Goal: Information Seeking & Learning: Learn about a topic

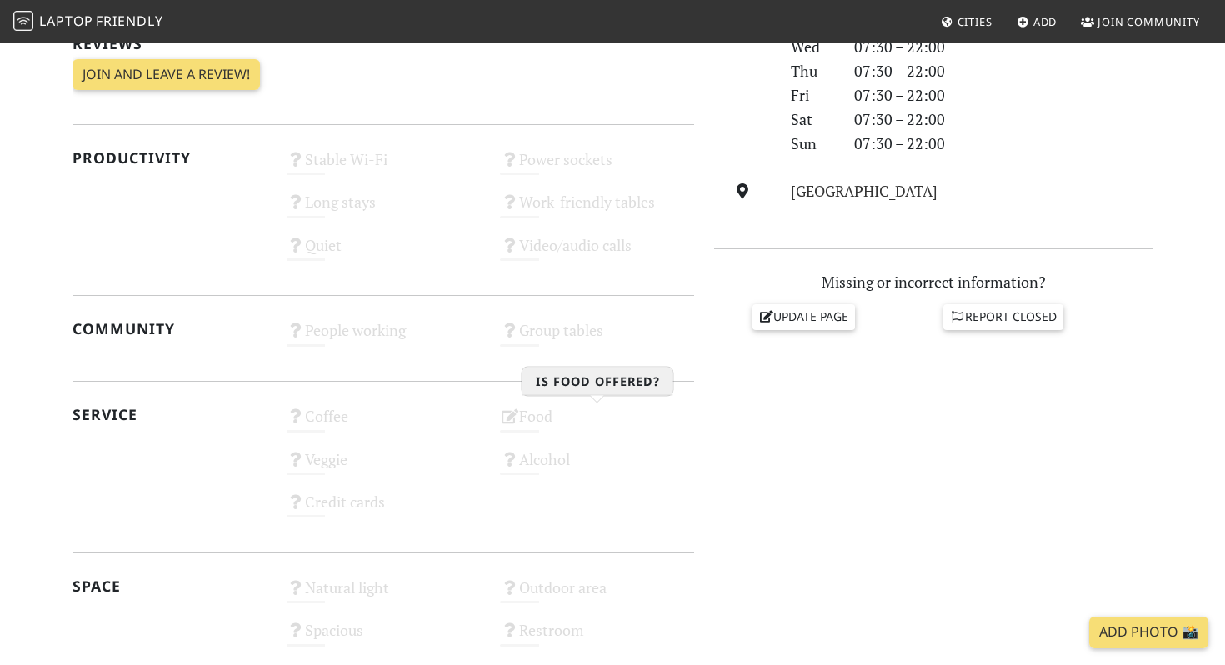
scroll to position [554, 0]
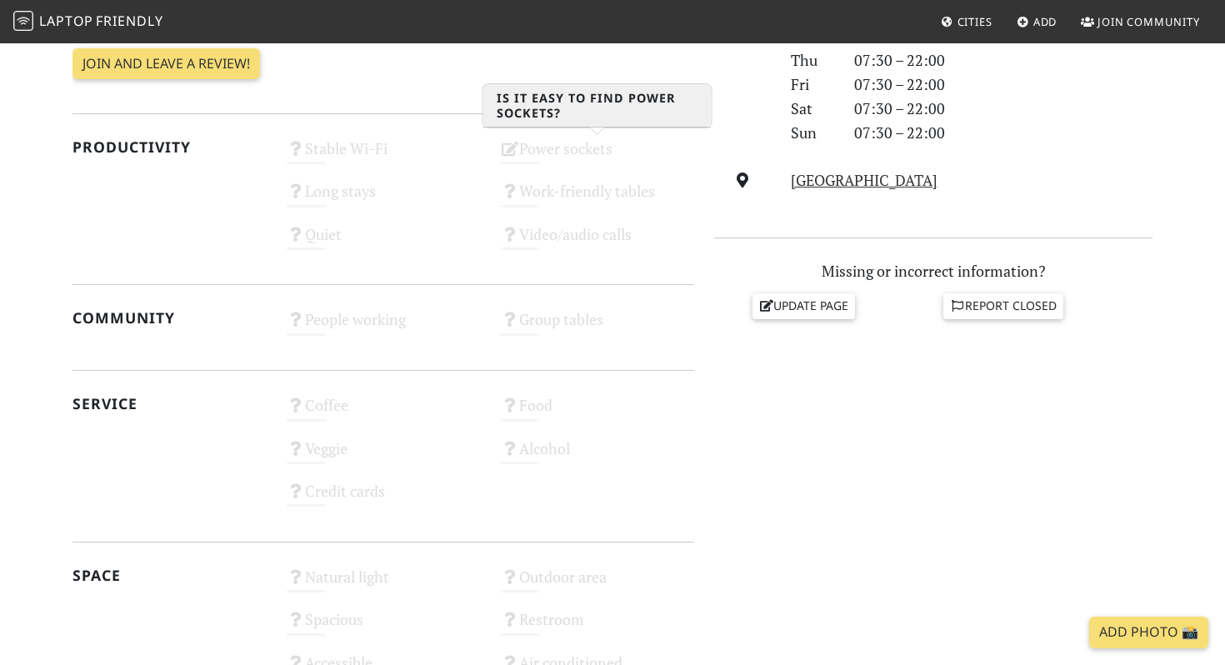
click at [534, 148] on div "Power sockets Unknown" at bounding box center [597, 156] width 214 height 43
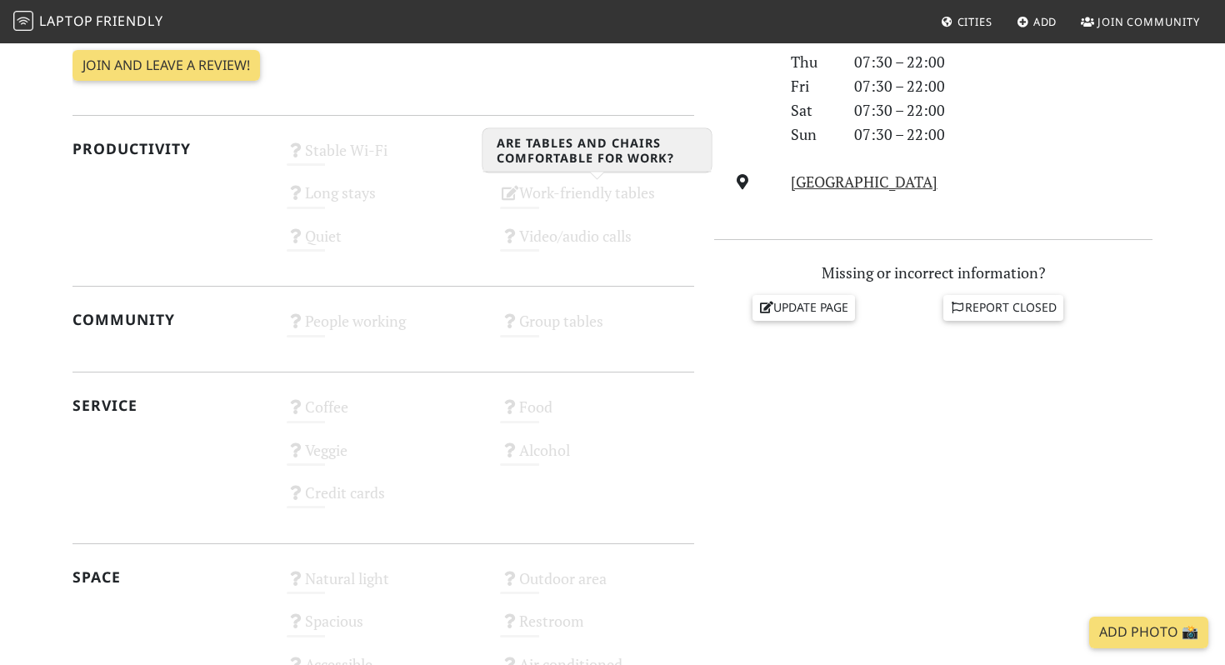
scroll to position [554, 0]
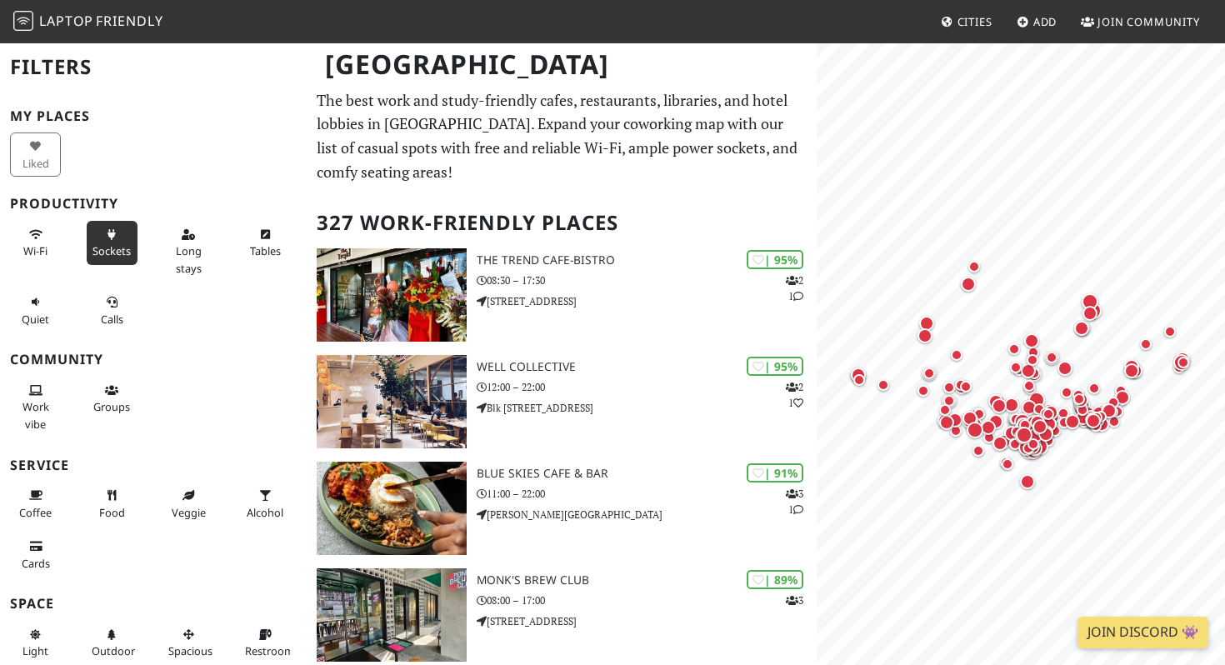
click at [109, 233] on icon at bounding box center [111, 235] width 13 height 11
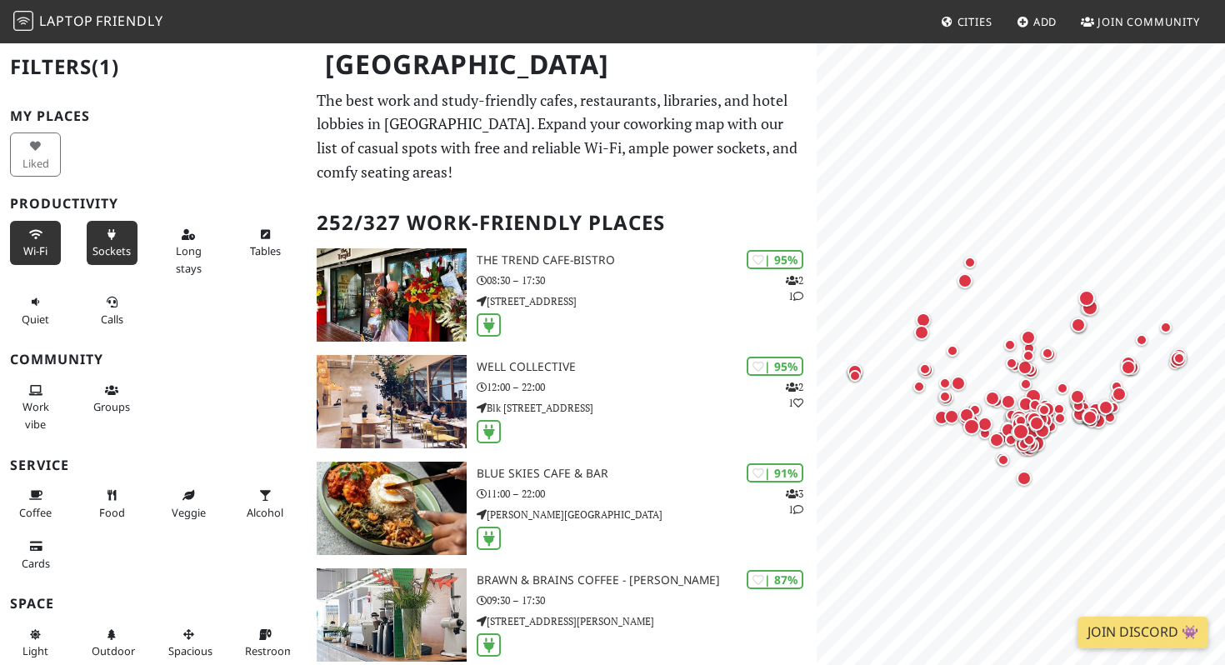
click at [36, 238] on icon at bounding box center [35, 235] width 13 height 11
click at [201, 242] on button "Long stays" at bounding box center [188, 251] width 51 height 61
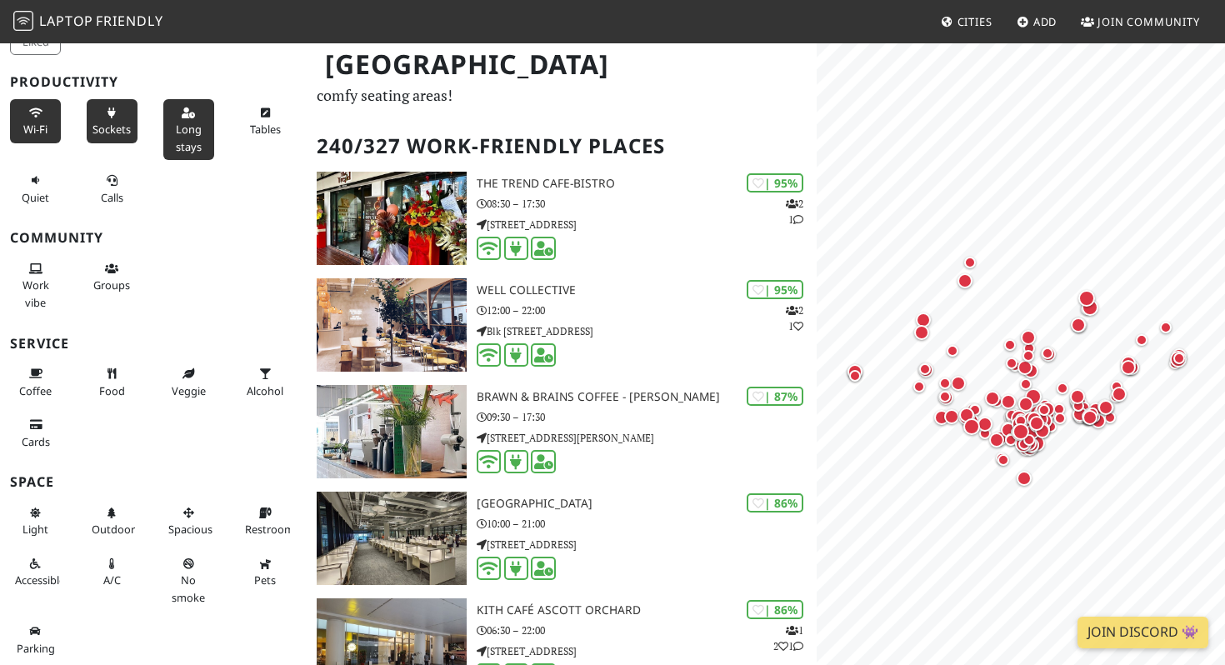
scroll to position [98, 0]
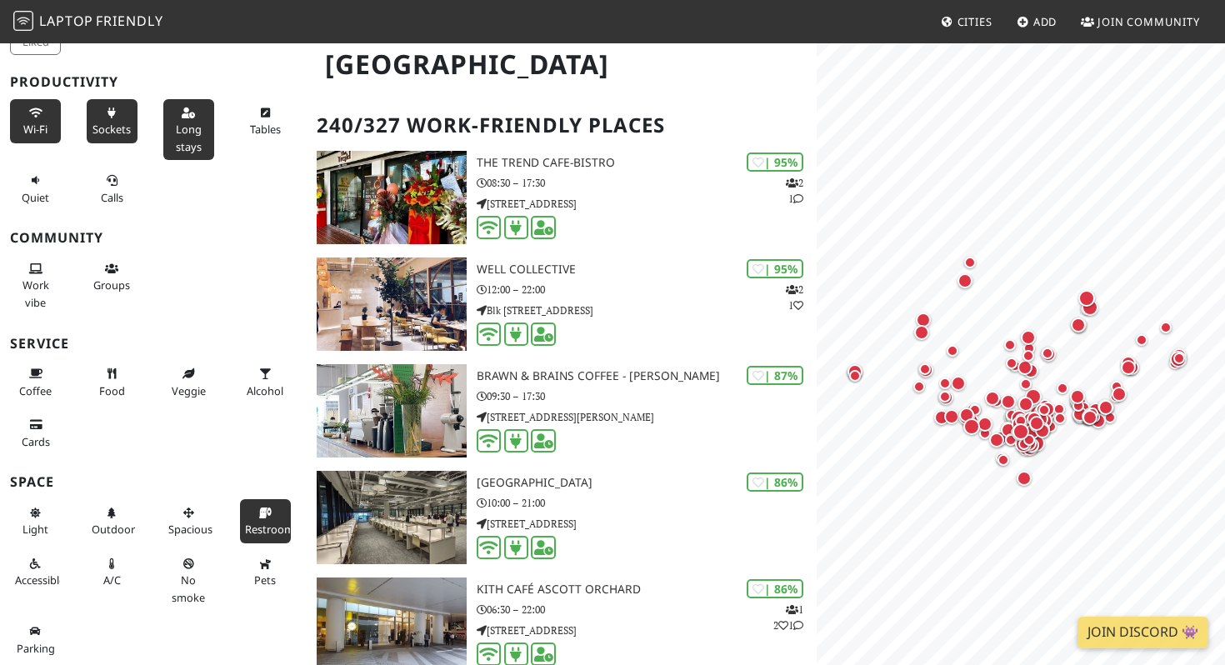
click at [272, 518] on button "Restroom" at bounding box center [265, 521] width 51 height 44
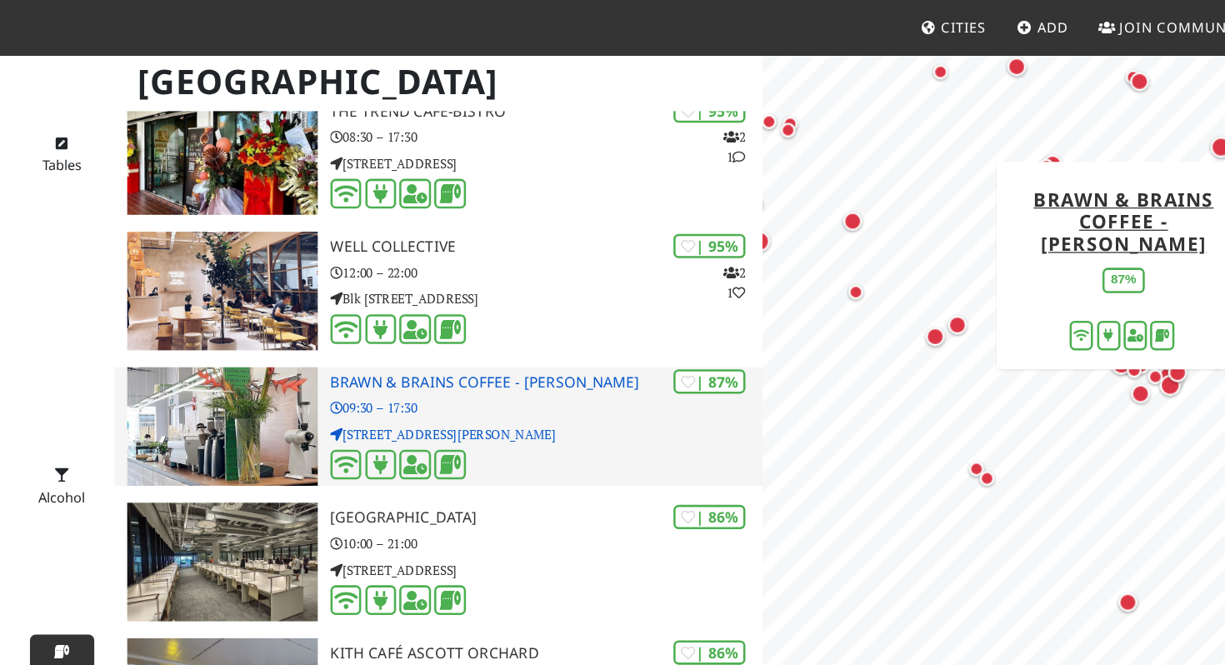
scroll to position [0, 0]
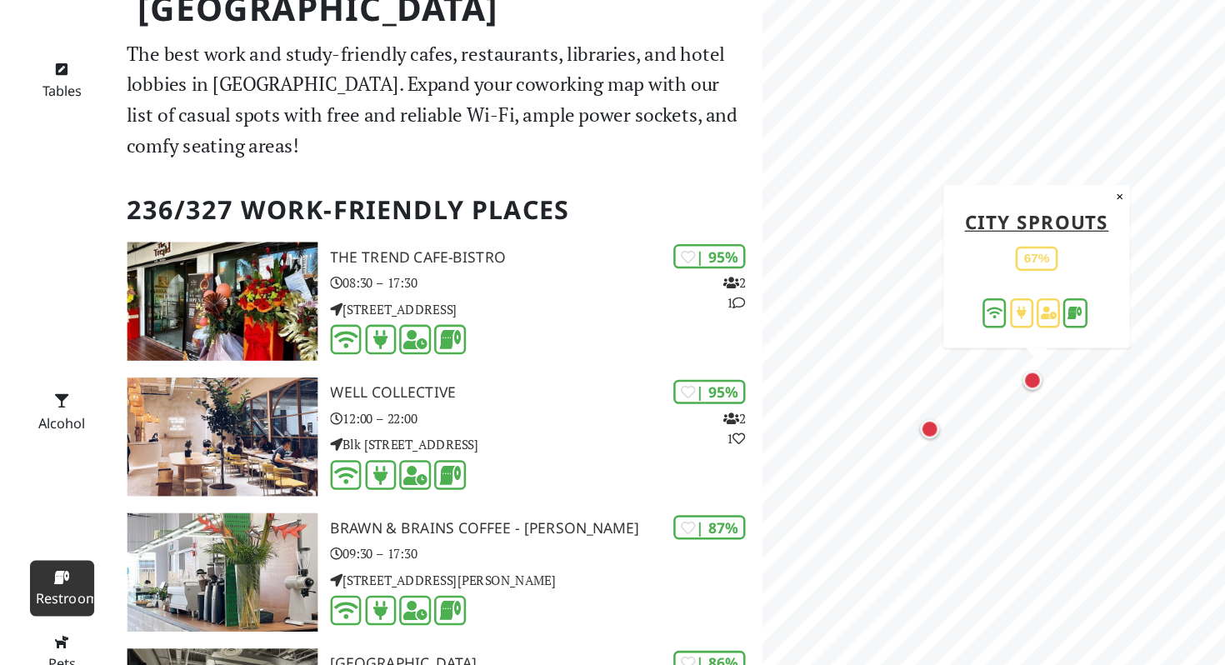
click at [1030, 361] on div "Map marker" at bounding box center [1029, 357] width 15 height 15
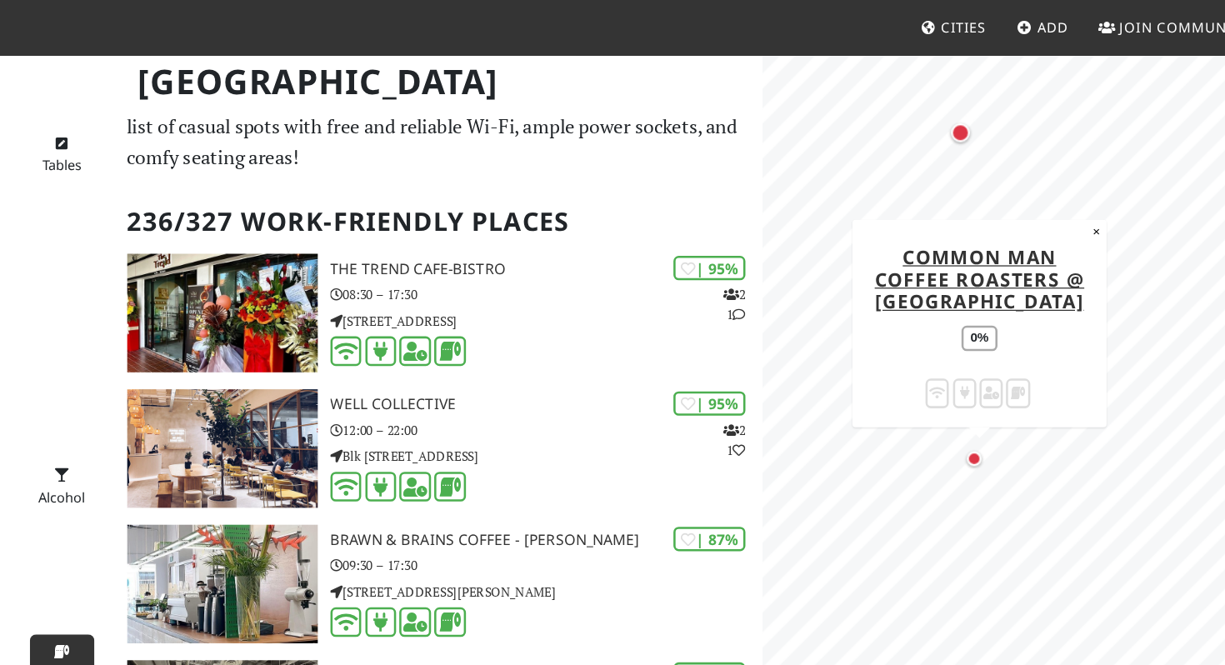
click at [985, 367] on div "Map marker" at bounding box center [988, 365] width 20 height 20
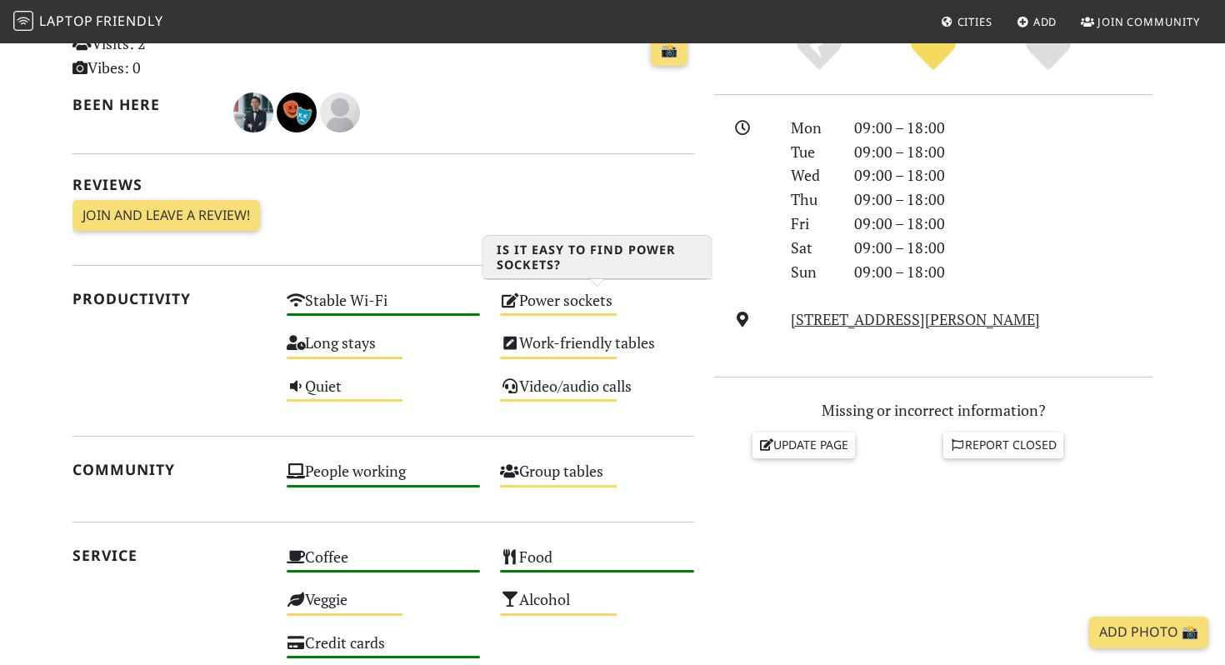
scroll to position [421, 0]
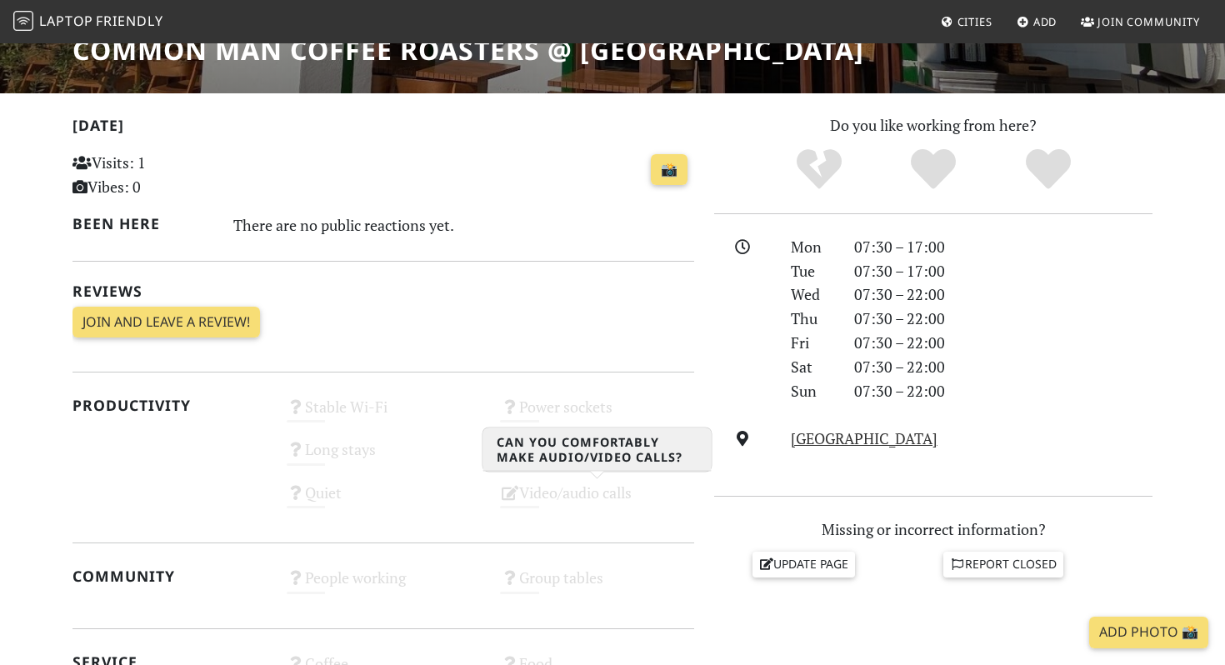
scroll to position [330, 0]
